Goal: Information Seeking & Learning: Learn about a topic

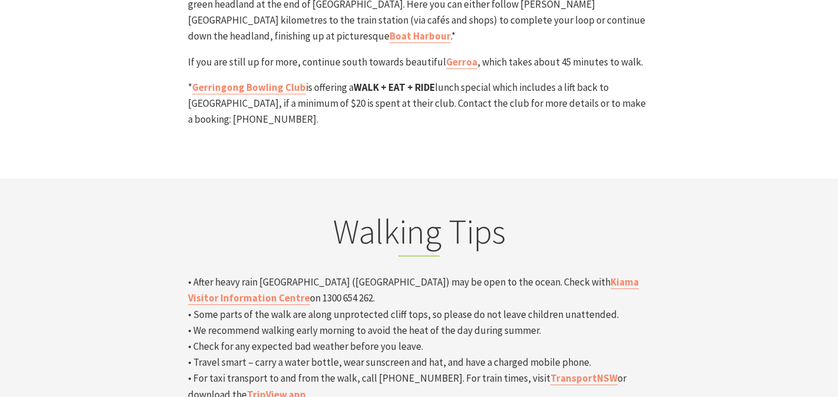
scroll to position [3737, 0]
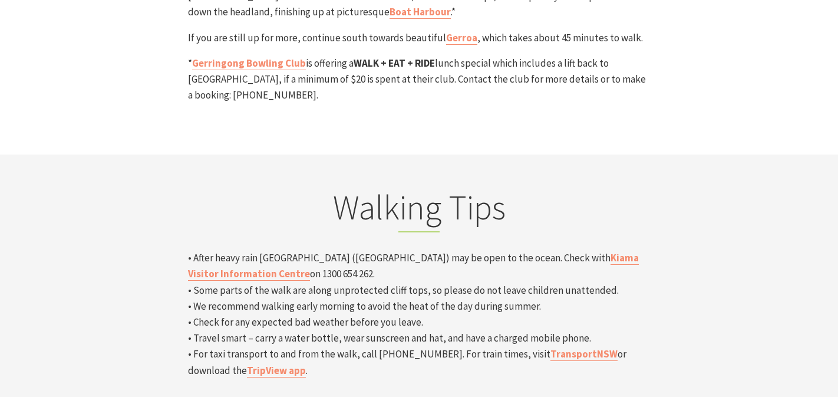
click at [506, 250] on p "• After heavy rain Werri Lagoon (Gerringong) may be open to the ocean. Check wi…" at bounding box center [419, 314] width 462 height 128
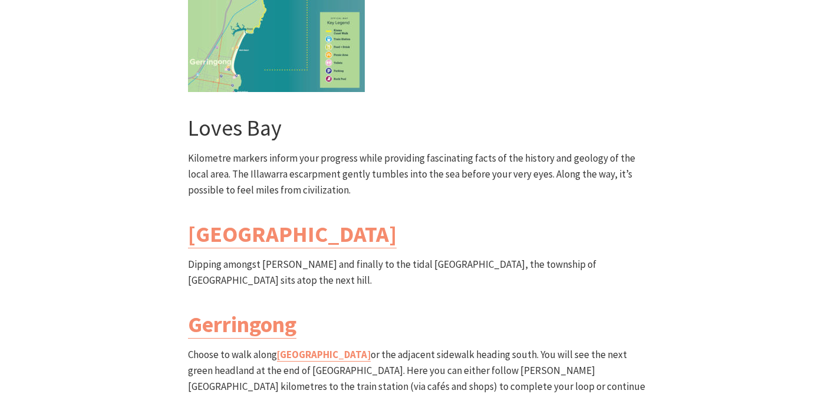
scroll to position [3346, 0]
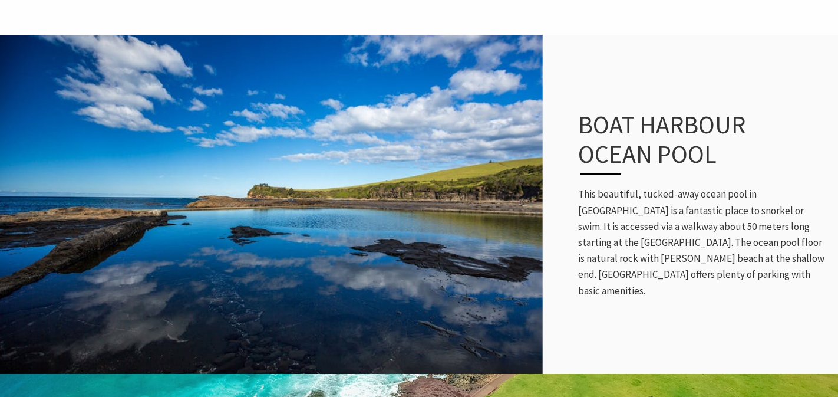
scroll to position [492, 0]
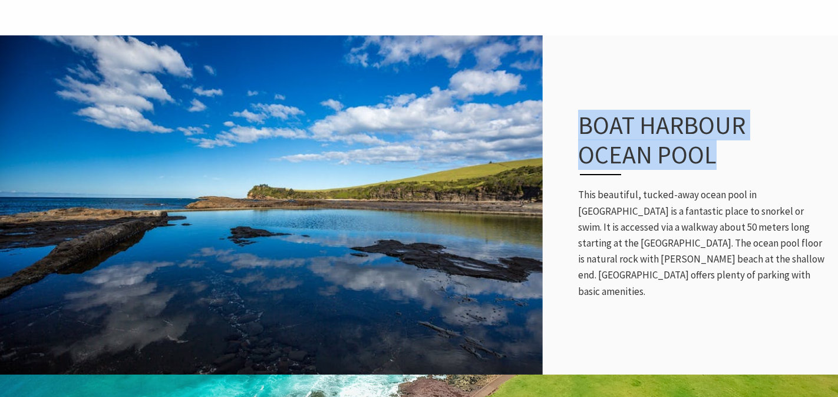
drag, startPoint x: 746, startPoint y: 177, endPoint x: 558, endPoint y: 114, distance: 198.1
click at [558, 114] on div "Boat Harbour Ocean Pool This beautiful, tucked-away ocean pool in [GEOGRAPHIC_D…" at bounding box center [419, 204] width 838 height 339
copy h3 "Boat Harbour Ocean Pool"
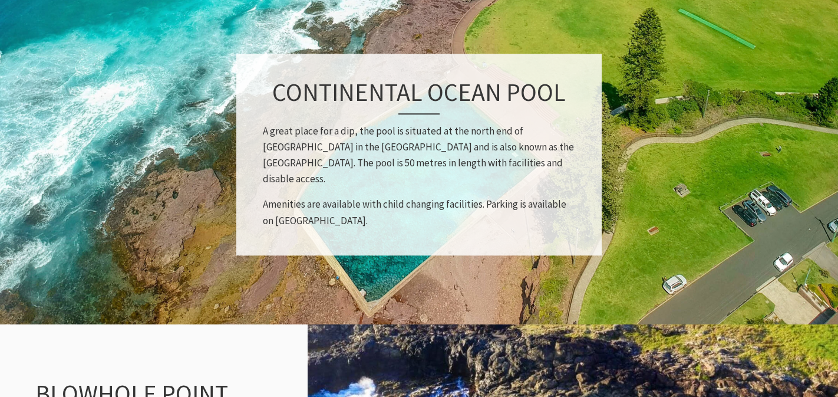
scroll to position [882, 0]
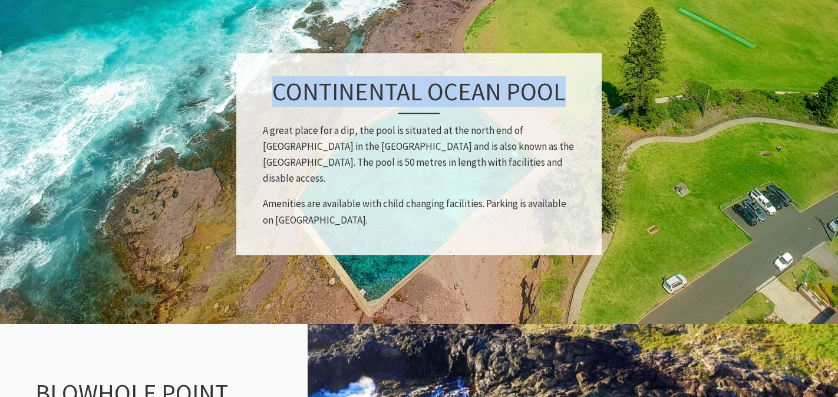
copy h3 "Continental Ocean Pool"
drag, startPoint x: 276, startPoint y: 87, endPoint x: 568, endPoint y: 98, distance: 292.6
click at [568, 98] on h3 "Continental Ocean Pool" at bounding box center [419, 95] width 312 height 37
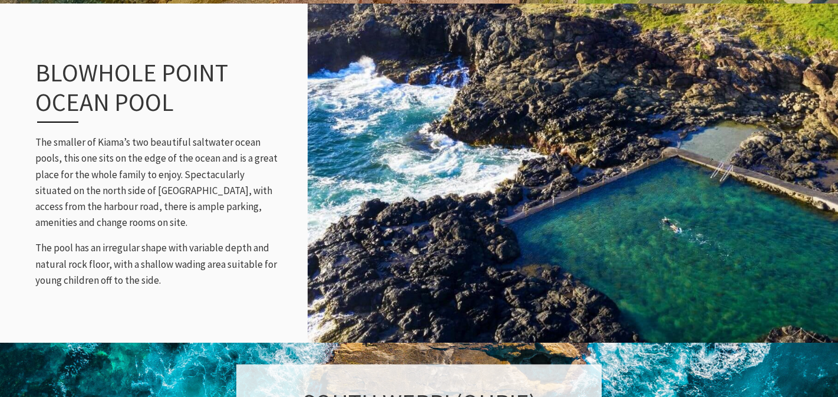
scroll to position [1210, 0]
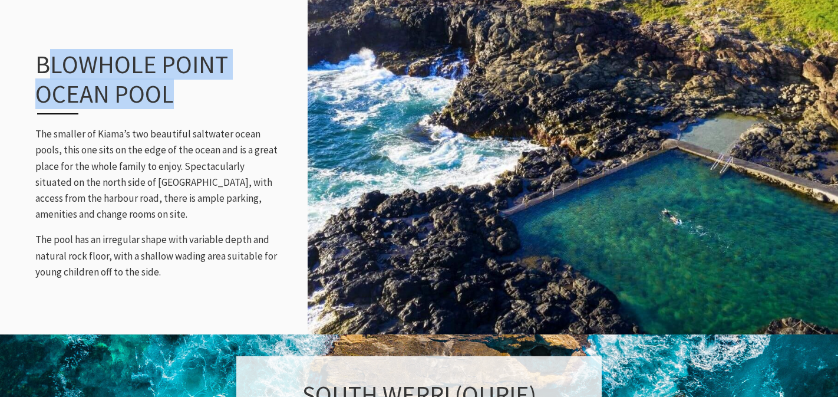
copy h3 "lowhole Point Ocean Pool"
copy h3 "Blowhole Point Ocean Pool"
drag, startPoint x: 210, startPoint y: 91, endPoint x: 24, endPoint y: 63, distance: 187.7
click at [24, 63] on div "[GEOGRAPHIC_DATA] The smaller of Kiama’s two beautiful saltwater ocean pools, t…" at bounding box center [157, 165] width 266 height 278
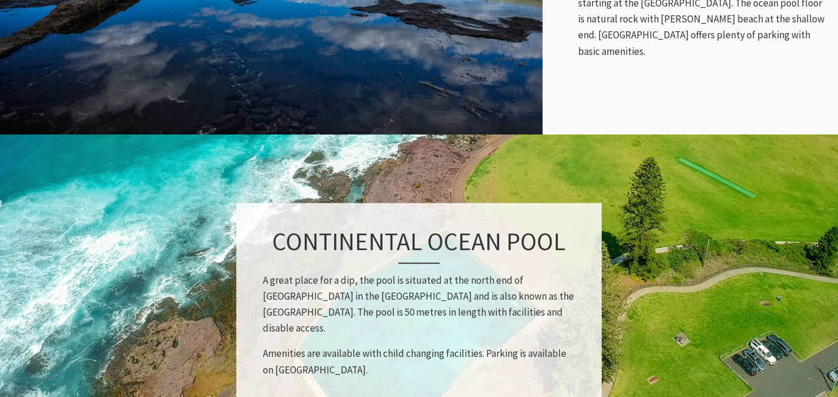
scroll to position [742, 0]
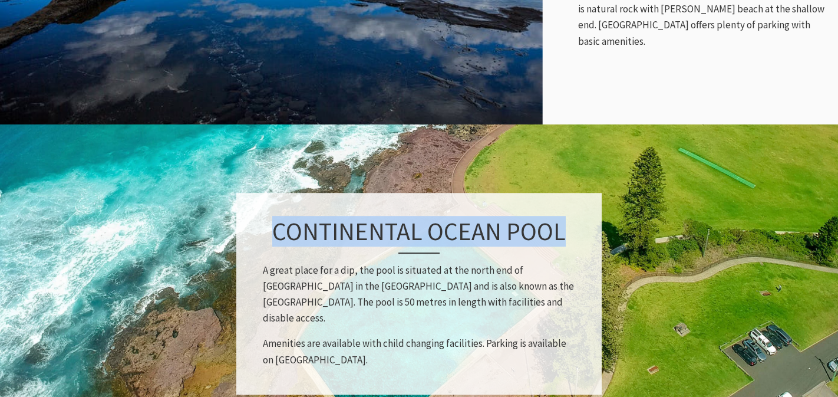
copy h3 "Continental Ocean Pool"
drag, startPoint x: 270, startPoint y: 232, endPoint x: 565, endPoint y: 239, distance: 294.8
click at [565, 239] on h3 "Continental Ocean Pool" at bounding box center [419, 234] width 312 height 37
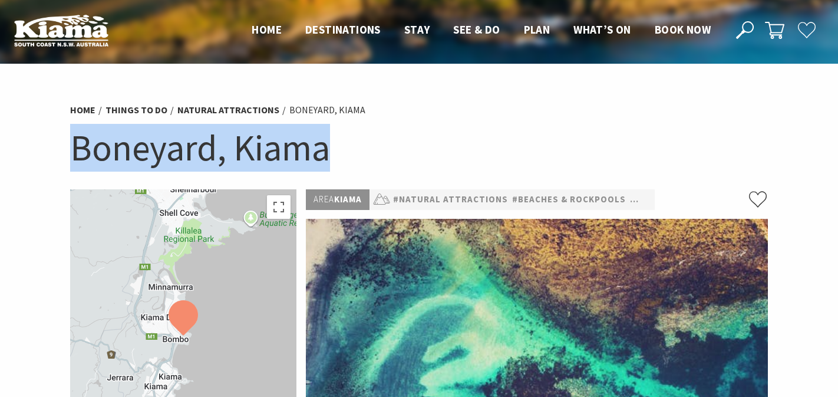
drag, startPoint x: 362, startPoint y: 152, endPoint x: 26, endPoint y: 150, distance: 336.6
copy h1 "Boneyard, Kiama"
